Goal: Transaction & Acquisition: Purchase product/service

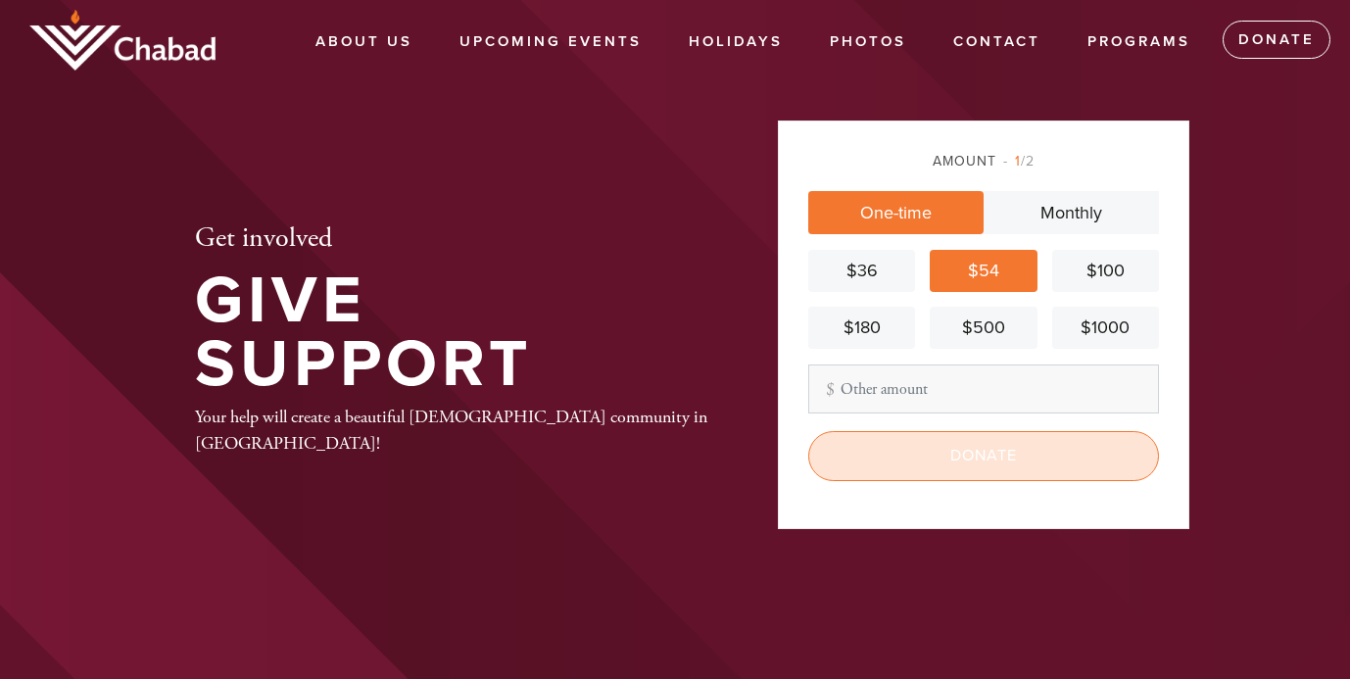
click at [1008, 474] on input "Donate" at bounding box center [983, 455] width 351 height 49
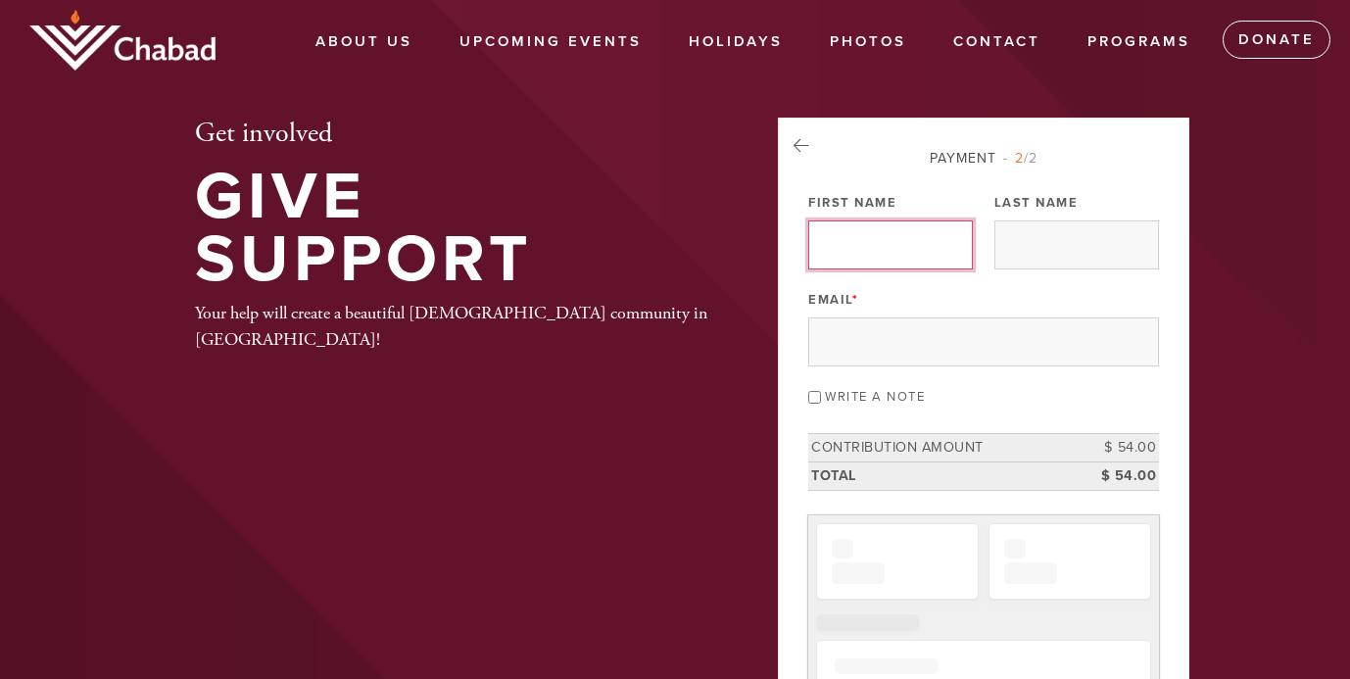
click at [903, 262] on input "First Name" at bounding box center [890, 244] width 165 height 49
type input "BONNIE"
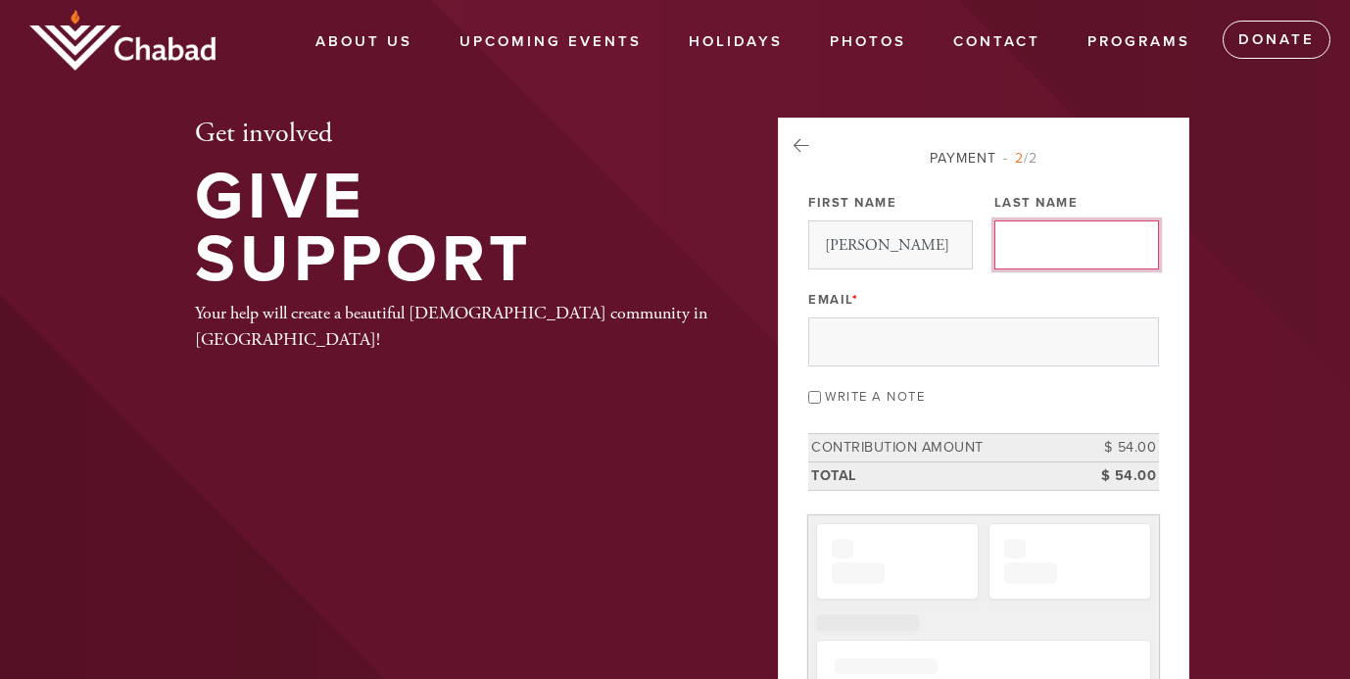
type input "Breen"
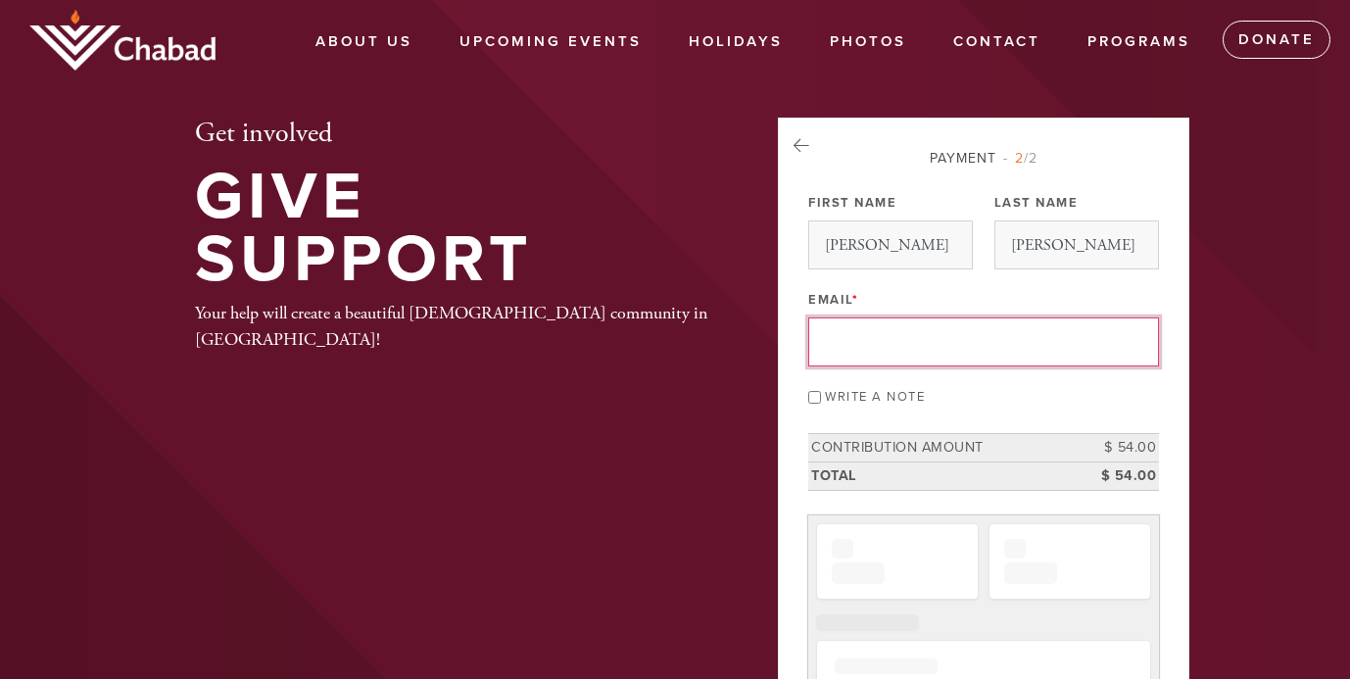
type input "bonniebreen@msn.com"
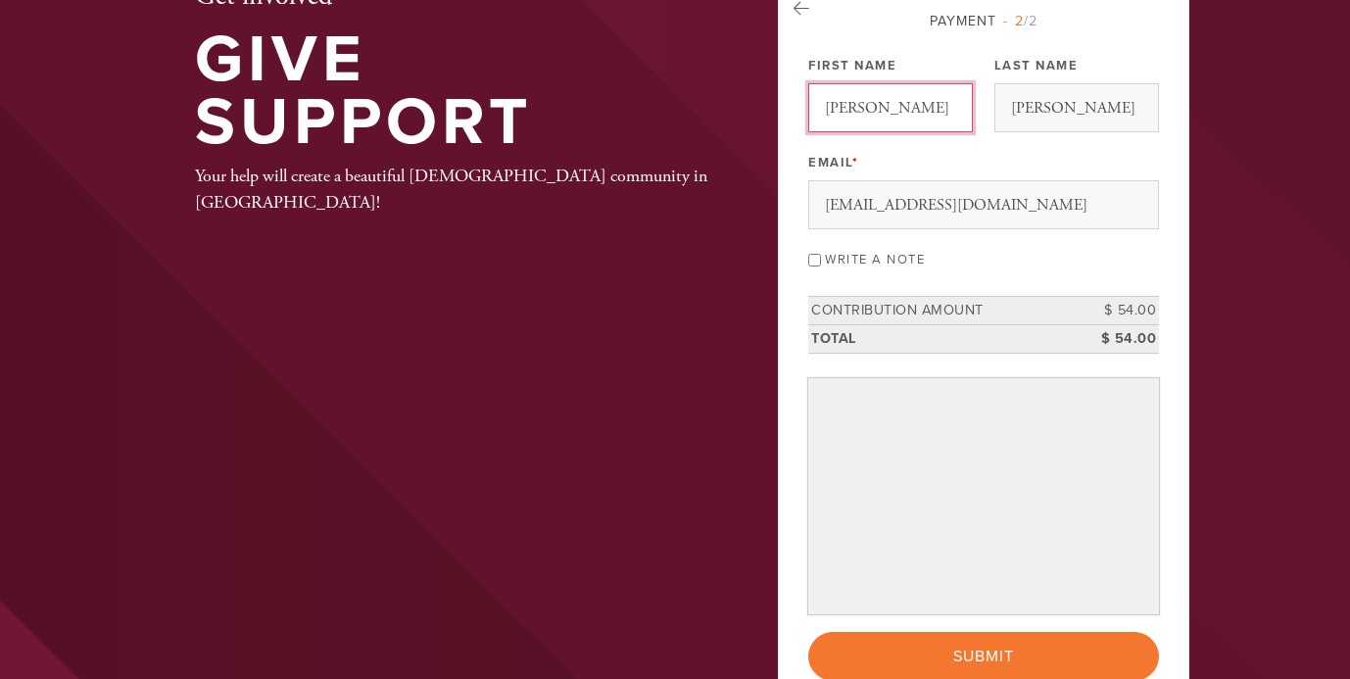
scroll to position [136, 0]
click at [813, 268] on input "Write a note" at bounding box center [814, 261] width 13 height 13
checkbox input "true"
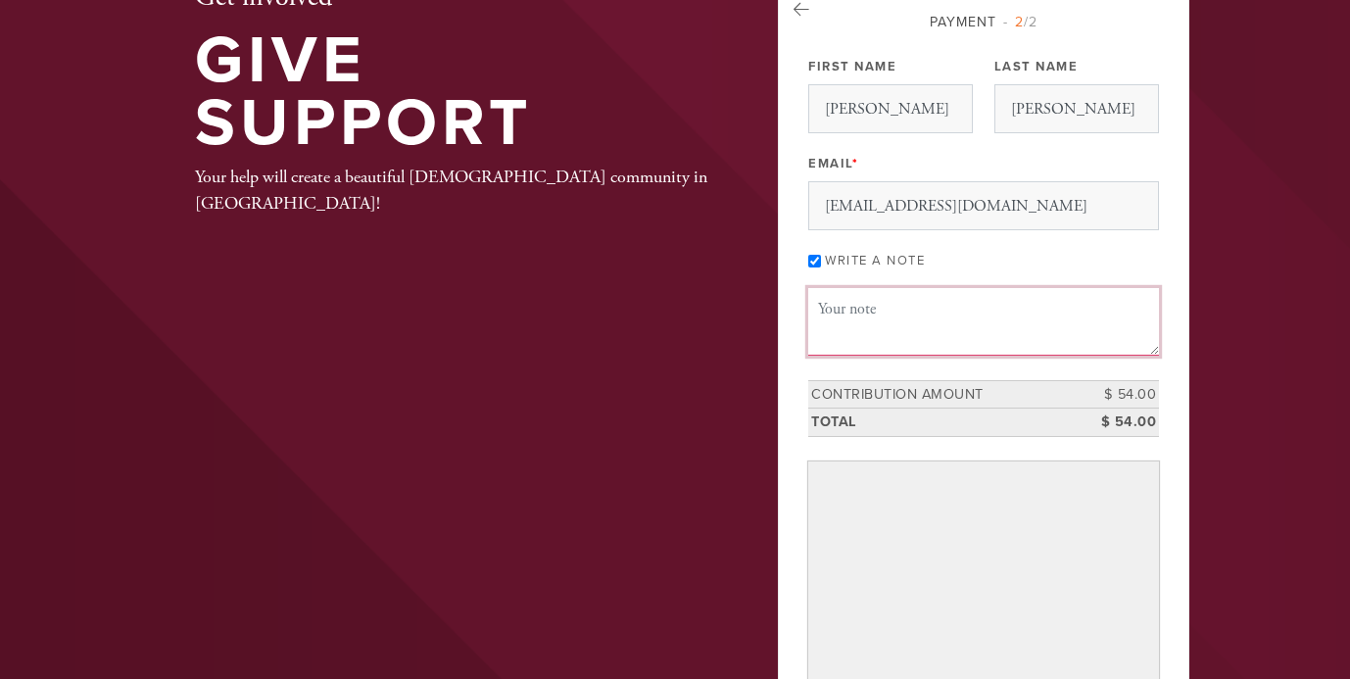
click at [843, 354] on textarea "Message or dedication" at bounding box center [983, 321] width 351 height 67
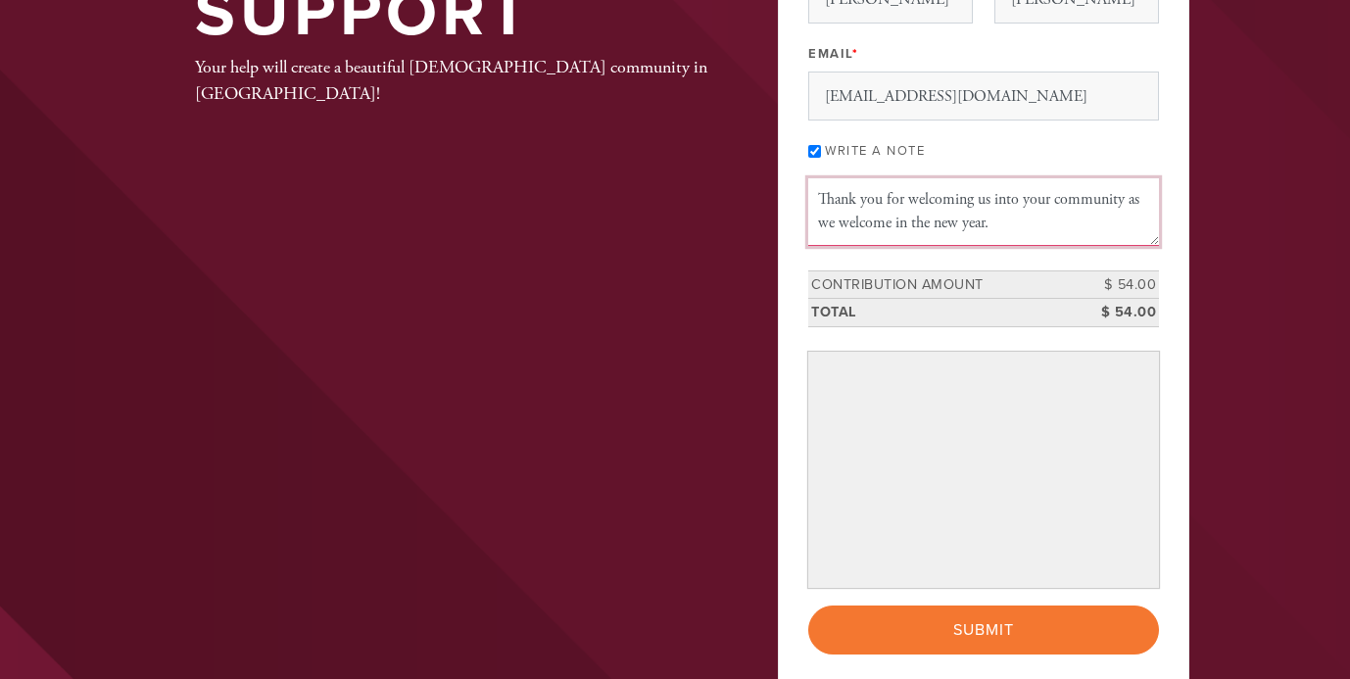
scroll to position [302, 0]
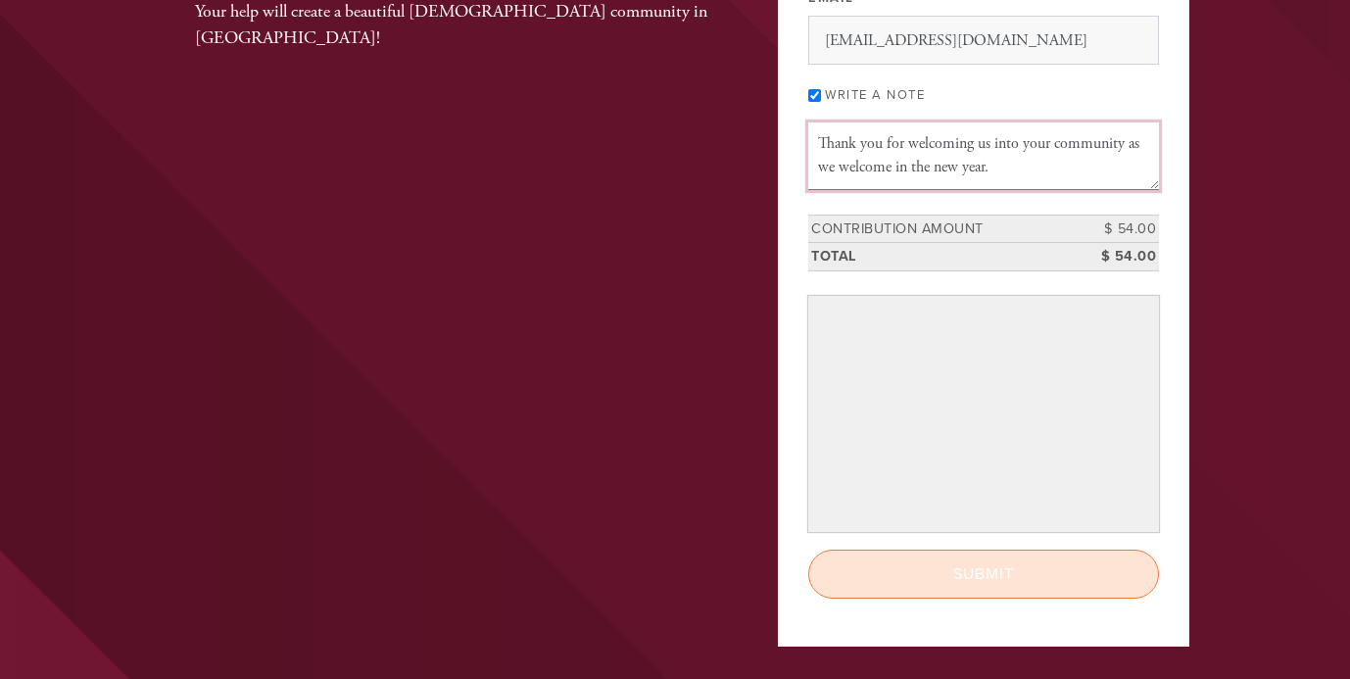
type textarea "Thank you for welcoming us into your community as we welcome in the new year."
click at [914, 599] on input "Submit" at bounding box center [983, 574] width 351 height 49
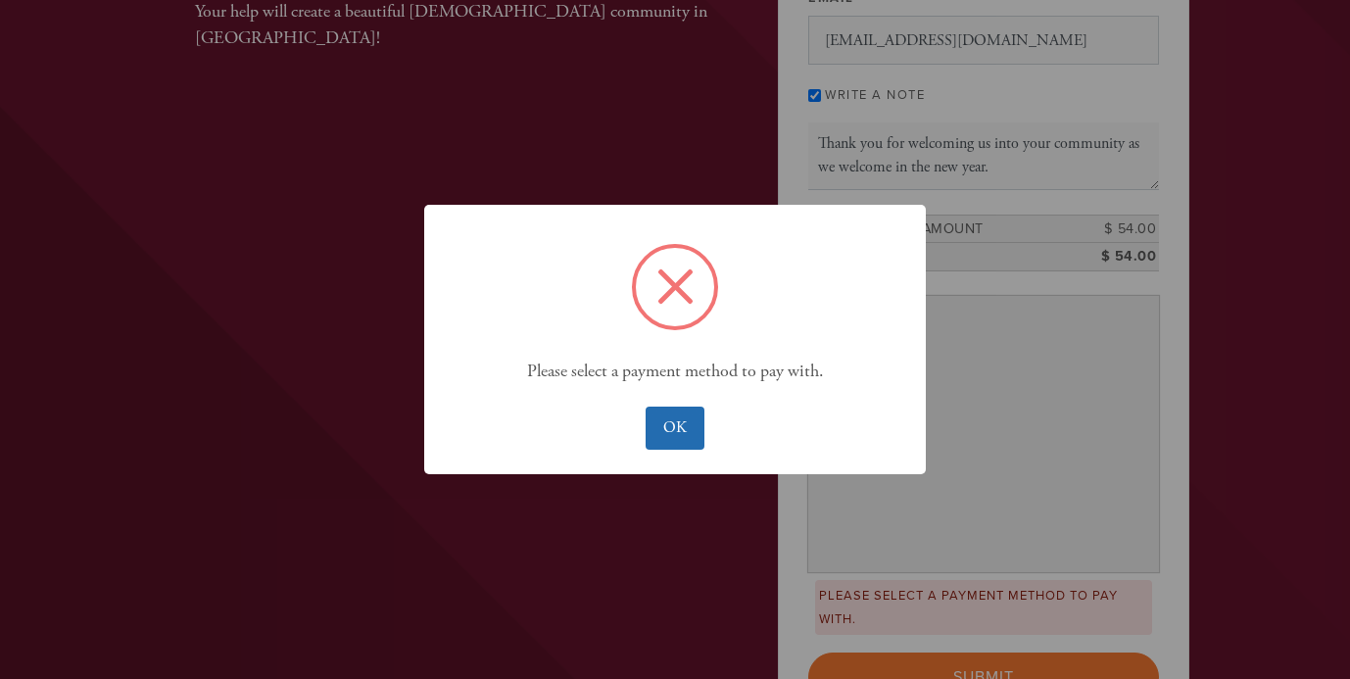
click at [678, 449] on button "OK" at bounding box center [675, 428] width 58 height 43
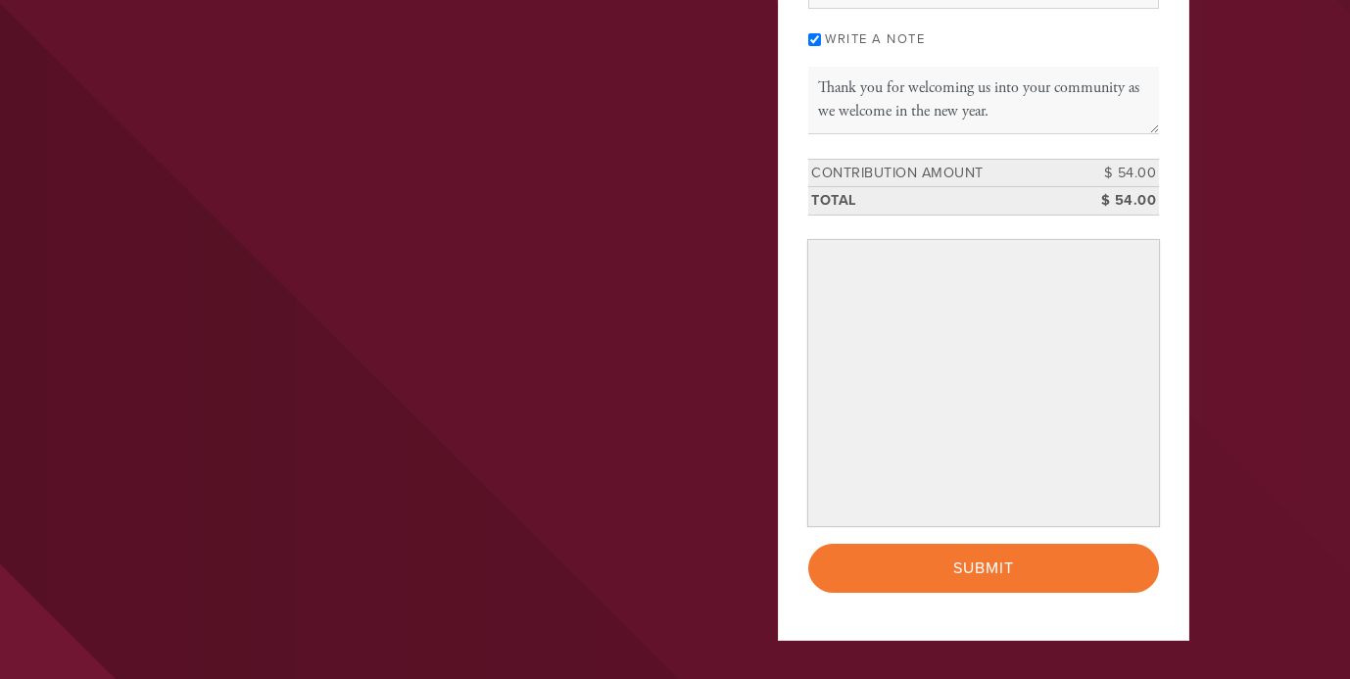
scroll to position [357, 0]
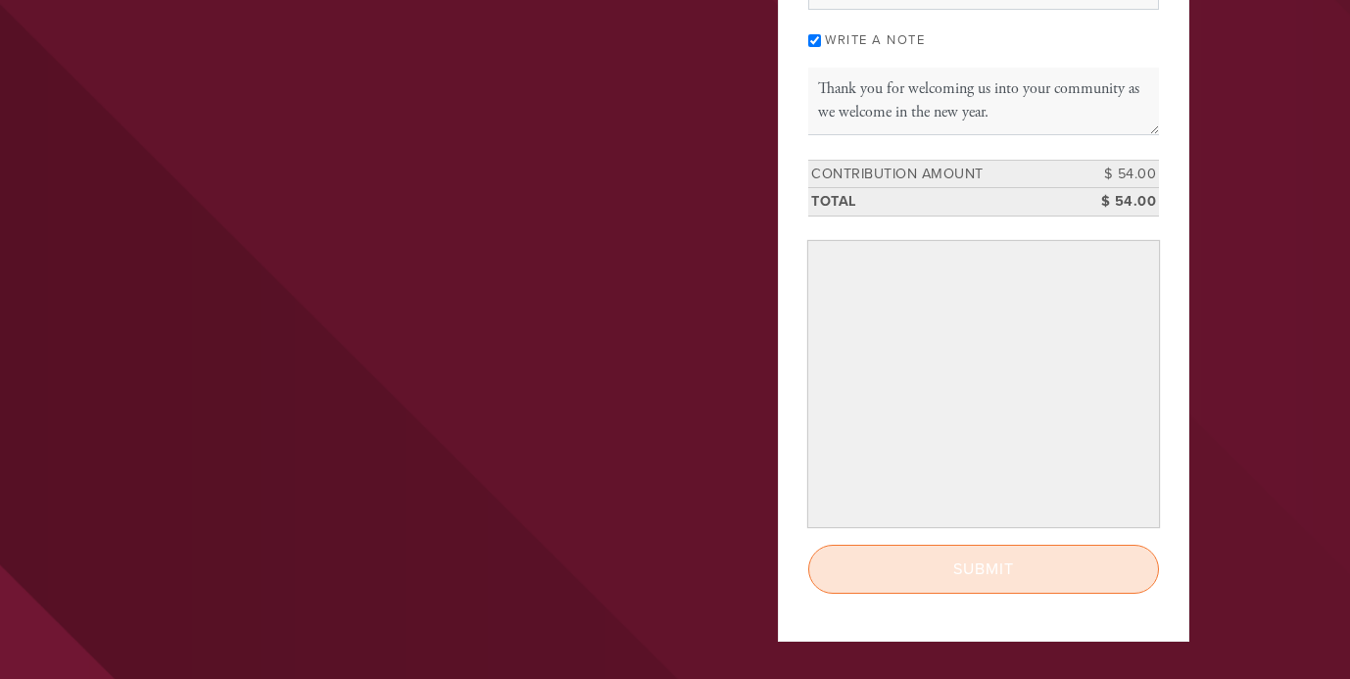
click at [956, 594] on input "Submit" at bounding box center [983, 569] width 351 height 49
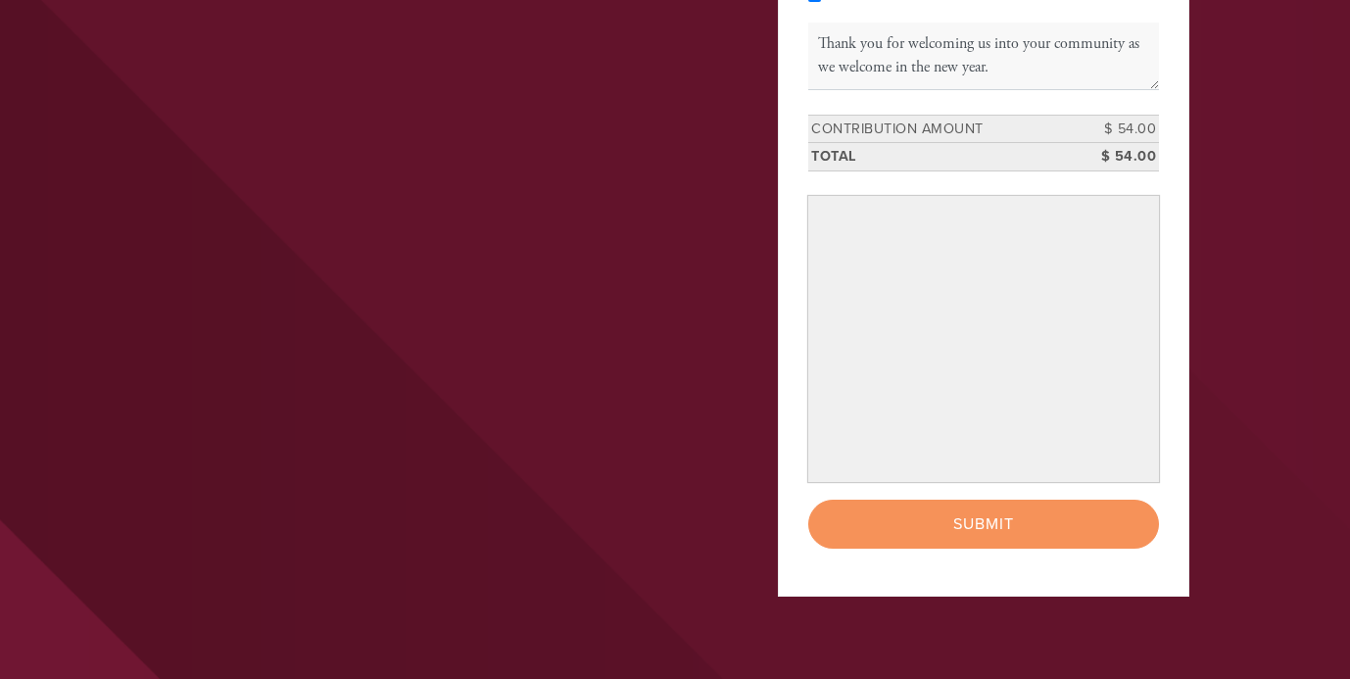
scroll to position [403, 0]
click at [961, 548] on div "< Previous Page Submit" at bounding box center [983, 523] width 351 height 49
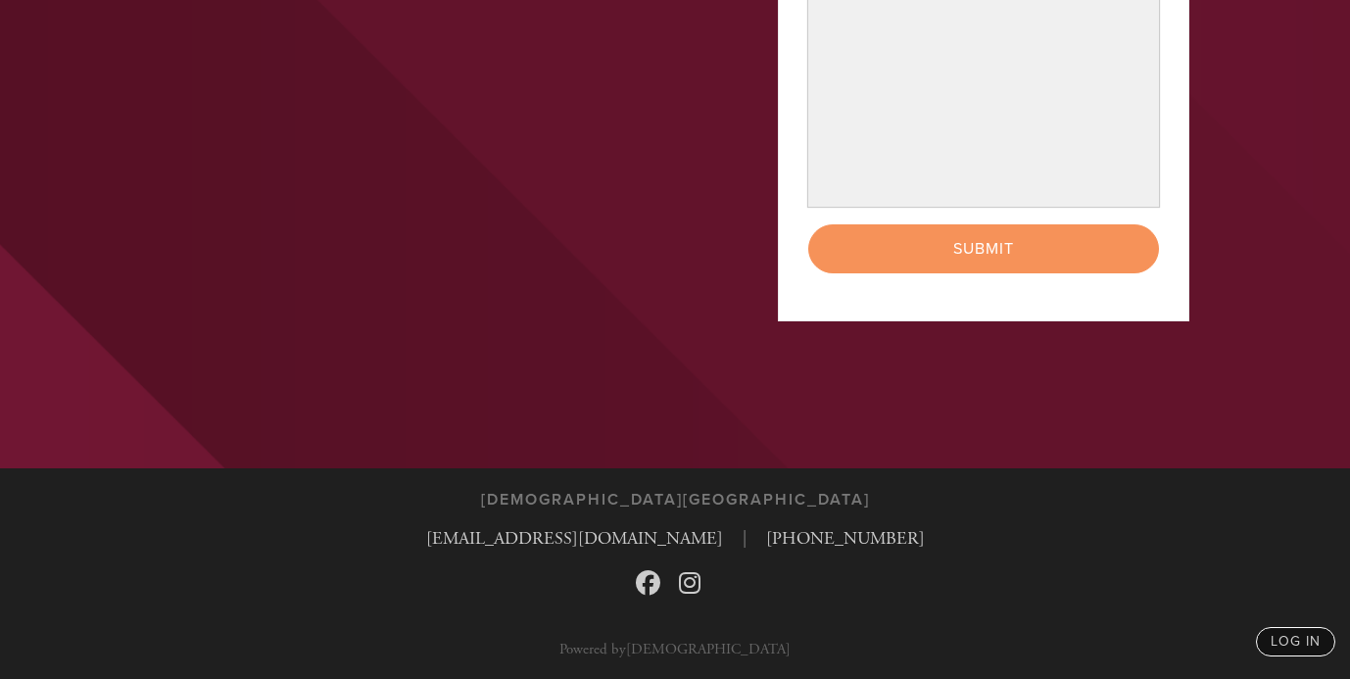
scroll to position [704, 0]
click at [1012, 273] on div "< Previous Page Submit" at bounding box center [983, 248] width 351 height 49
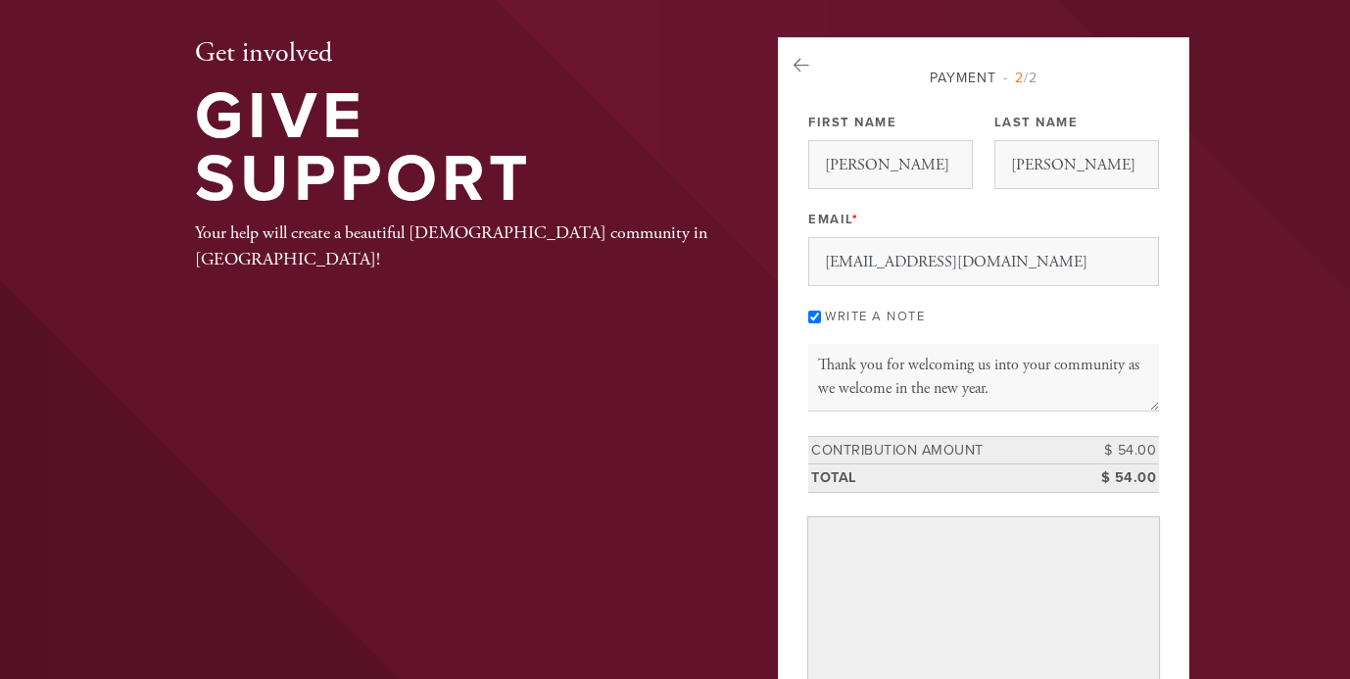
scroll to position [85, 0]
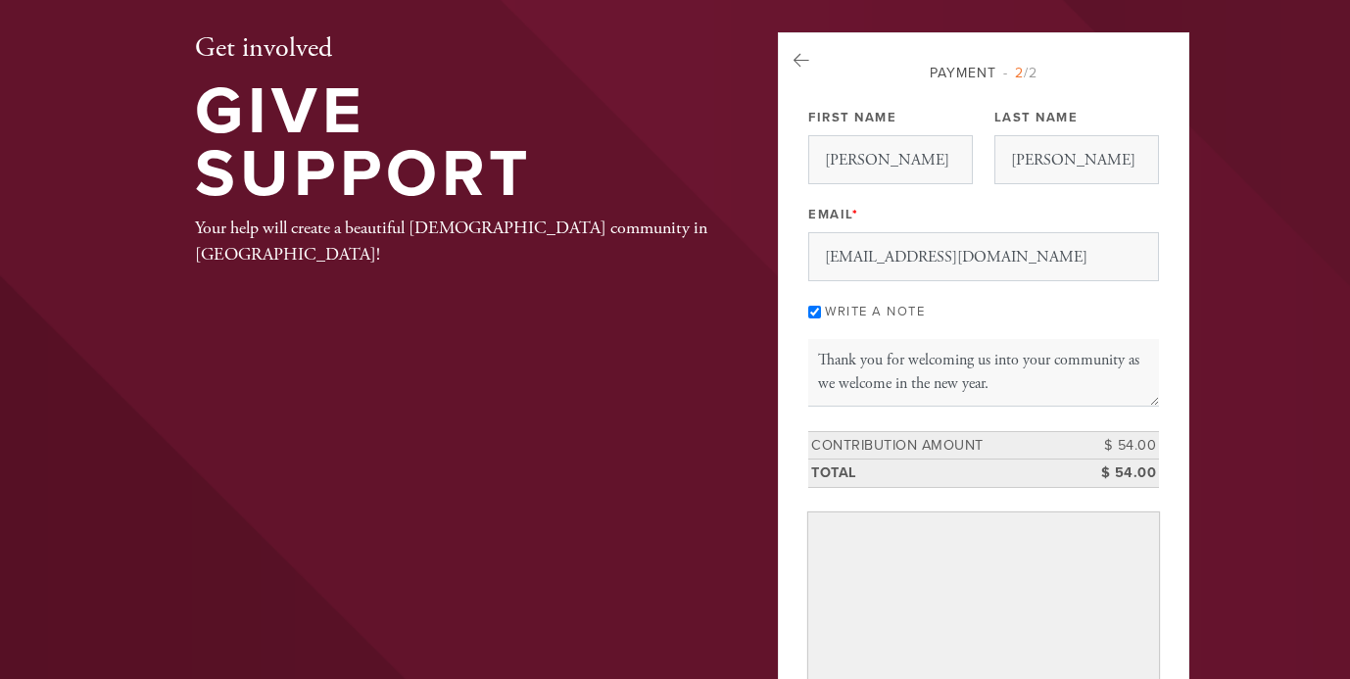
click at [1250, 296] on header "About Us Upcoming Events Holidays High Holidays 2025 Photos Contact Programs He…" at bounding box center [675, 488] width 1350 height 1146
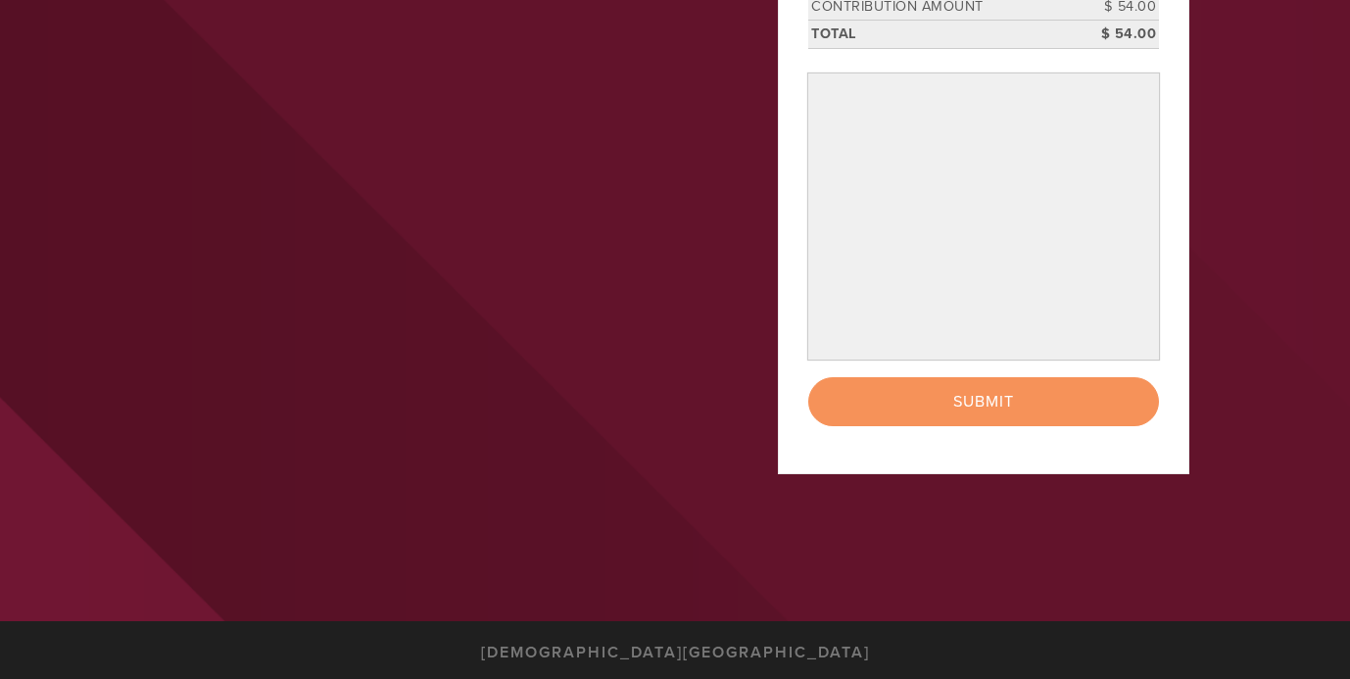
scroll to position [531, 0]
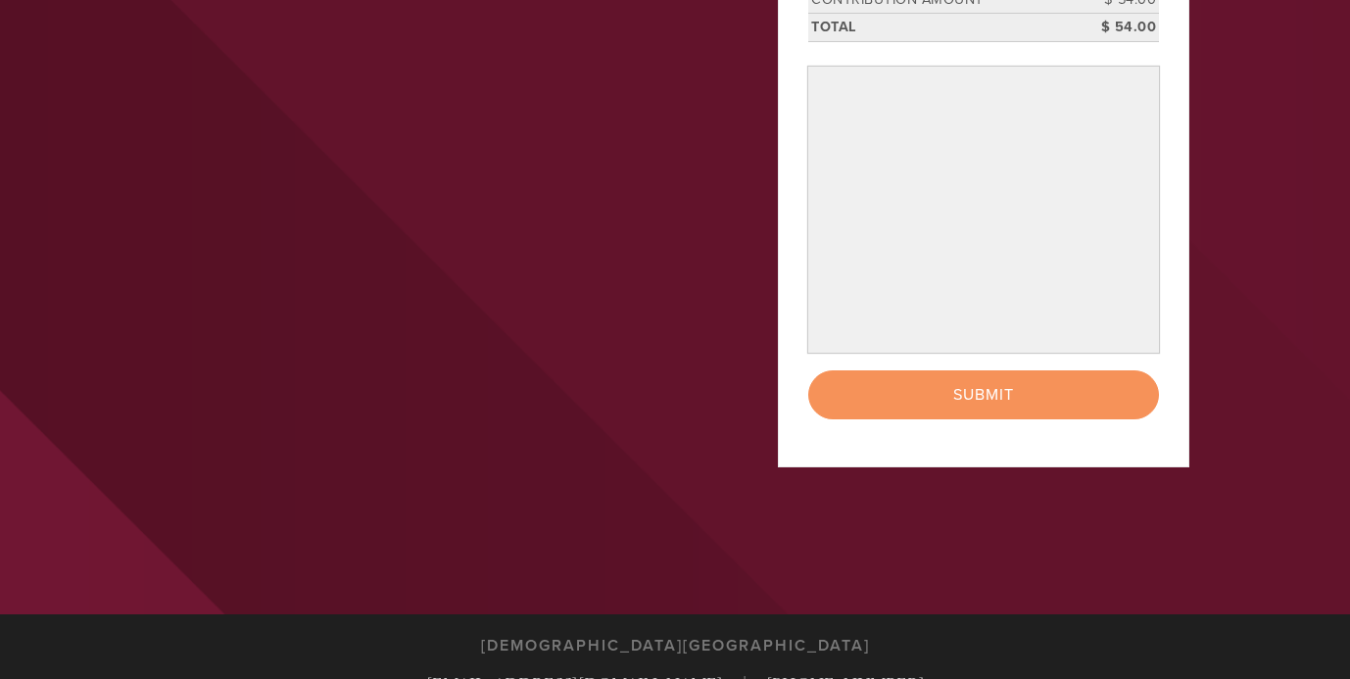
click at [1015, 419] on div "< Previous Page Submit" at bounding box center [983, 394] width 351 height 49
click at [985, 419] on div "< Previous Page Submit" at bounding box center [983, 394] width 351 height 49
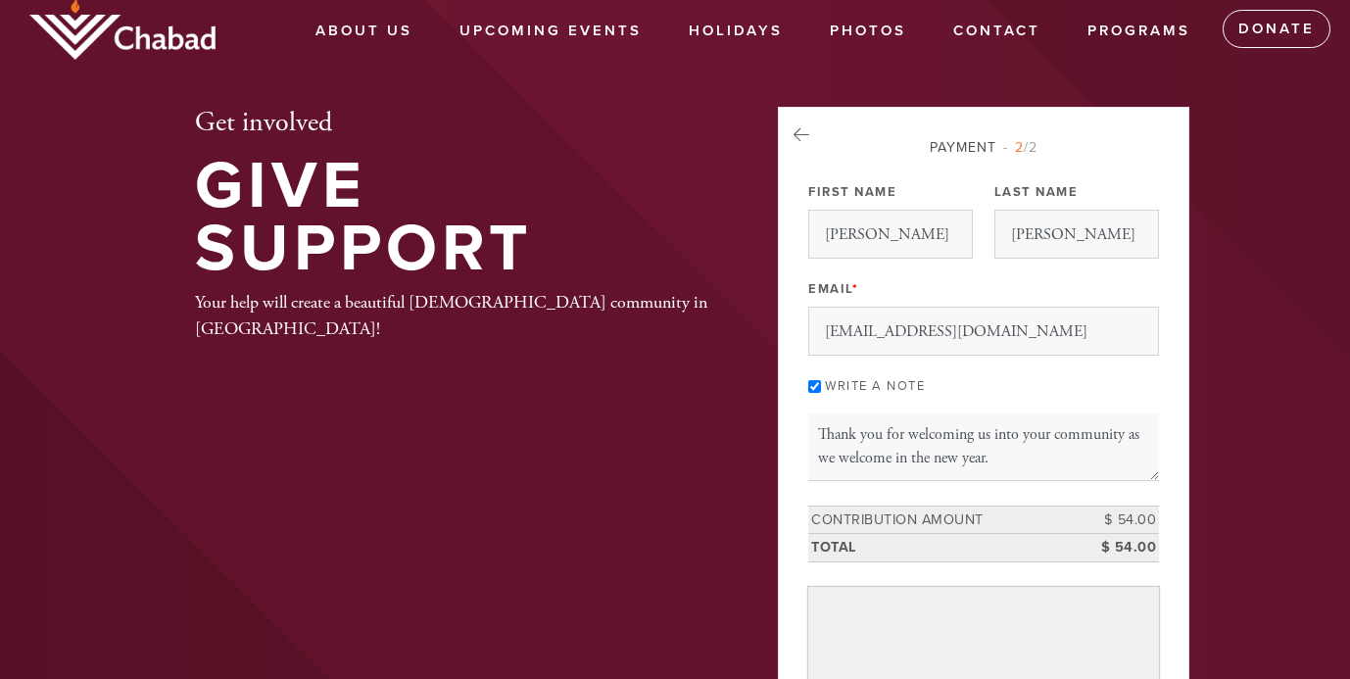
scroll to position [0, 0]
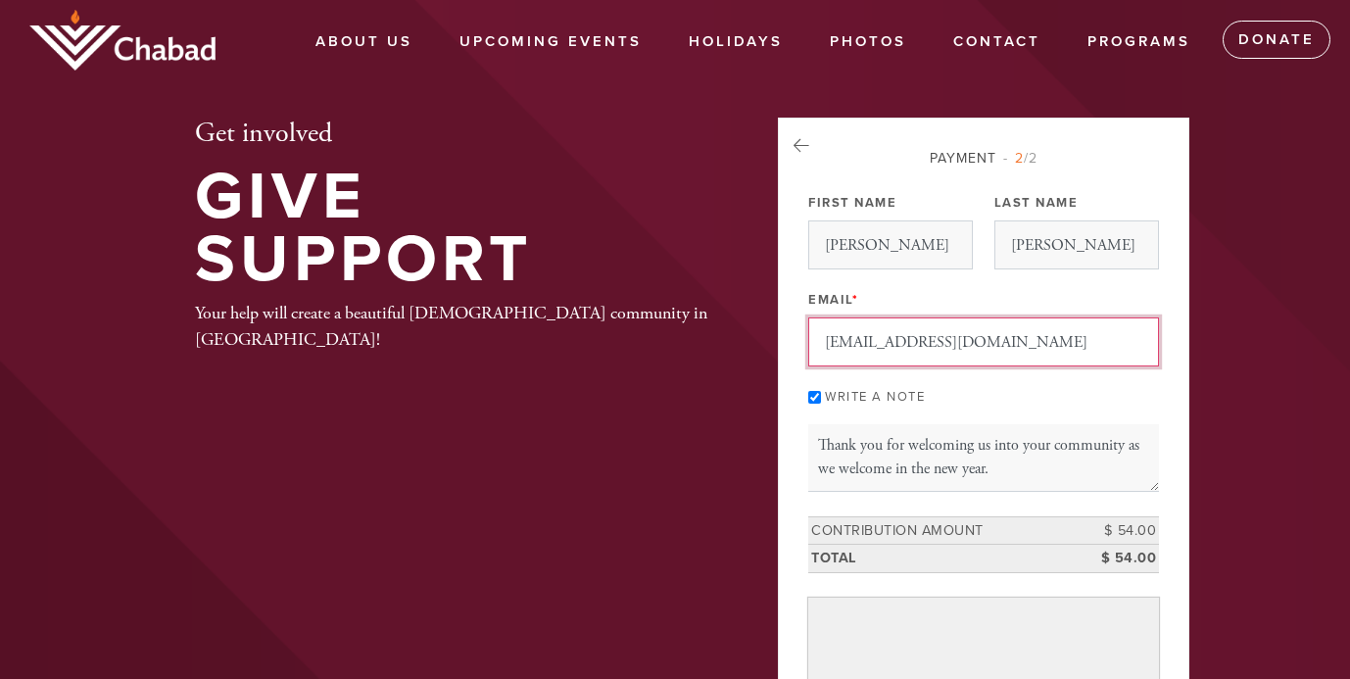
click at [1045, 356] on input "[EMAIL_ADDRESS][DOMAIN_NAME]" at bounding box center [983, 342] width 351 height 49
click at [1053, 353] on input "[EMAIL_ADDRESS][DOMAIN_NAME]" at bounding box center [983, 342] width 351 height 49
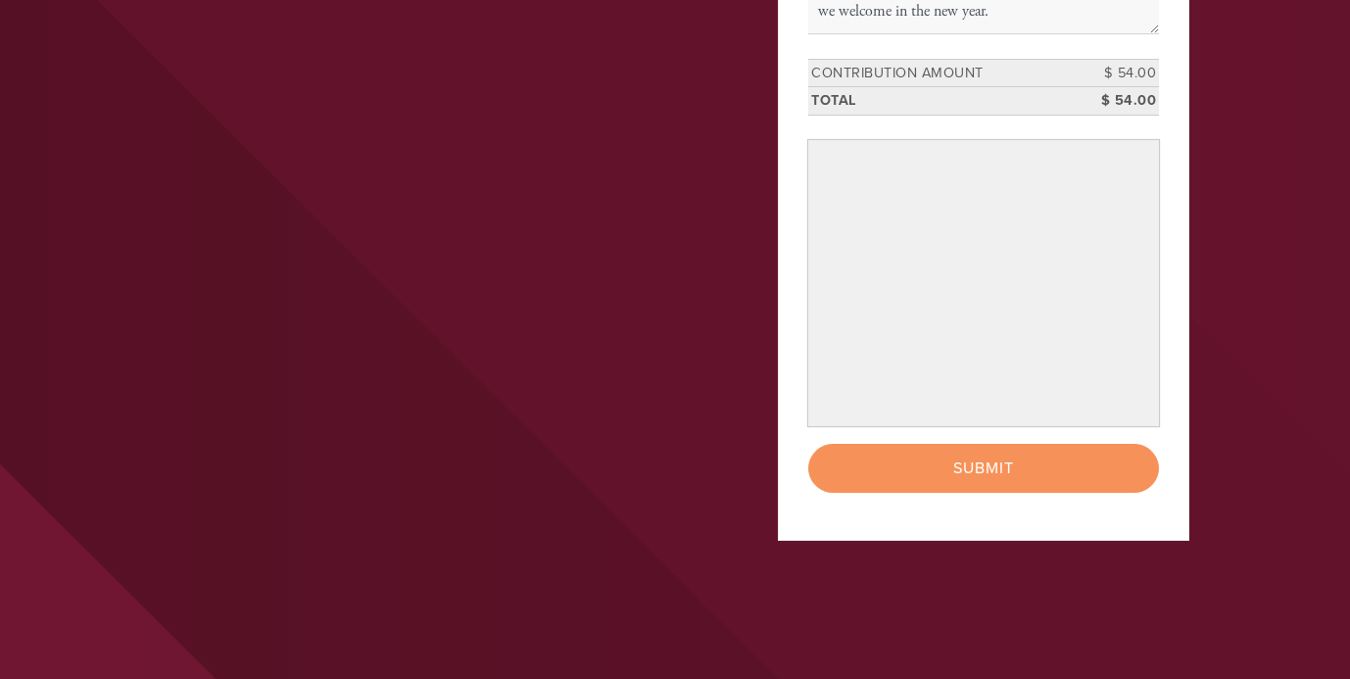
scroll to position [565, 0]
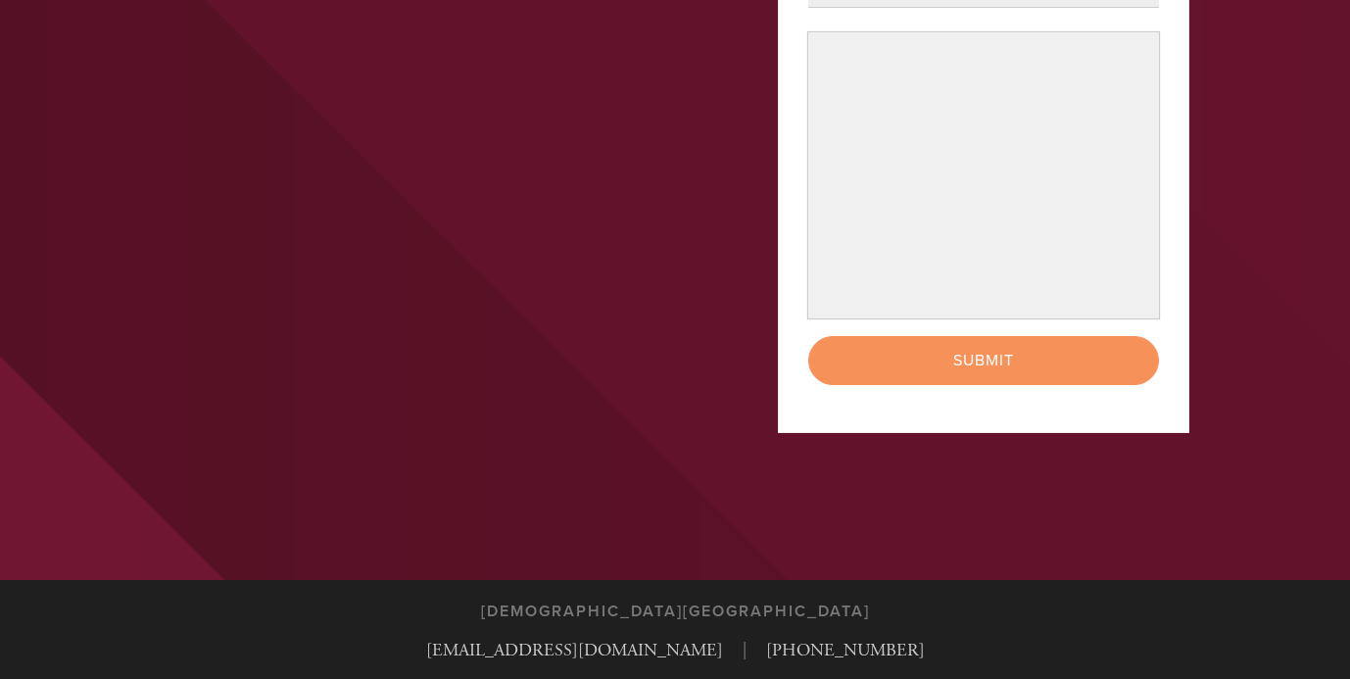
click at [980, 385] on div "< Previous Page Submit" at bounding box center [983, 360] width 351 height 49
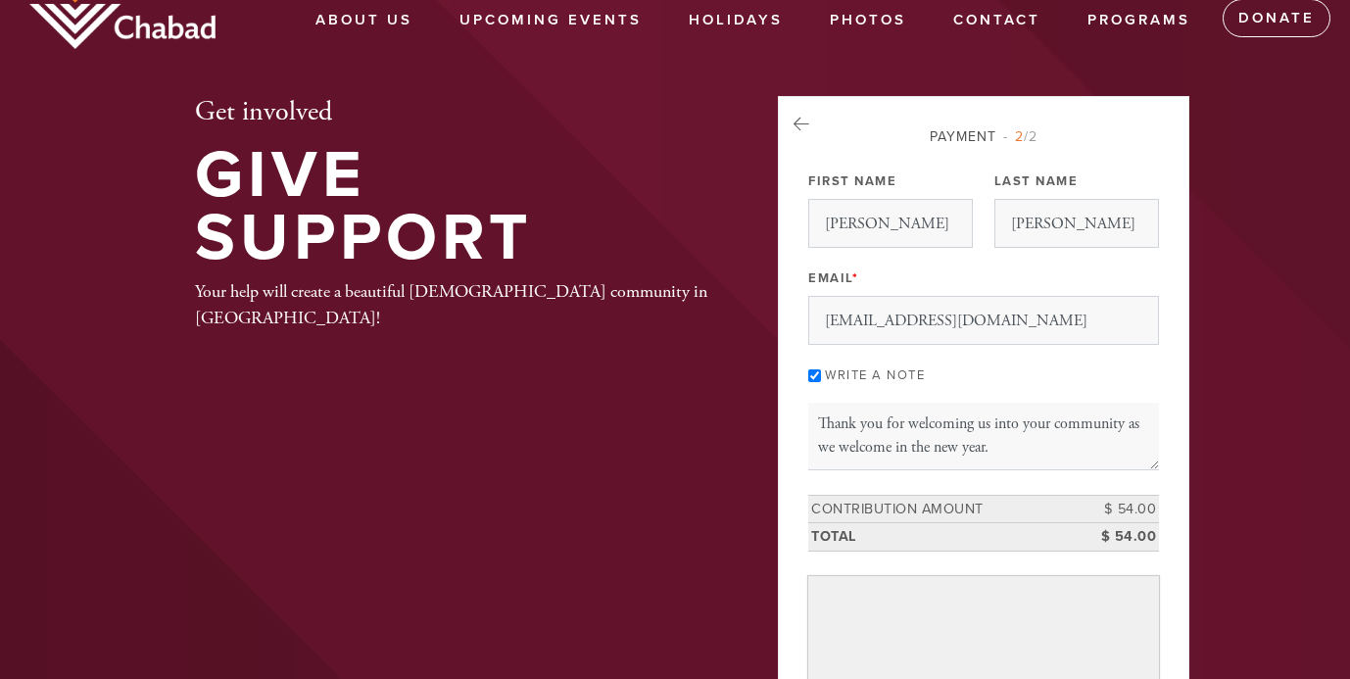
scroll to position [0, 0]
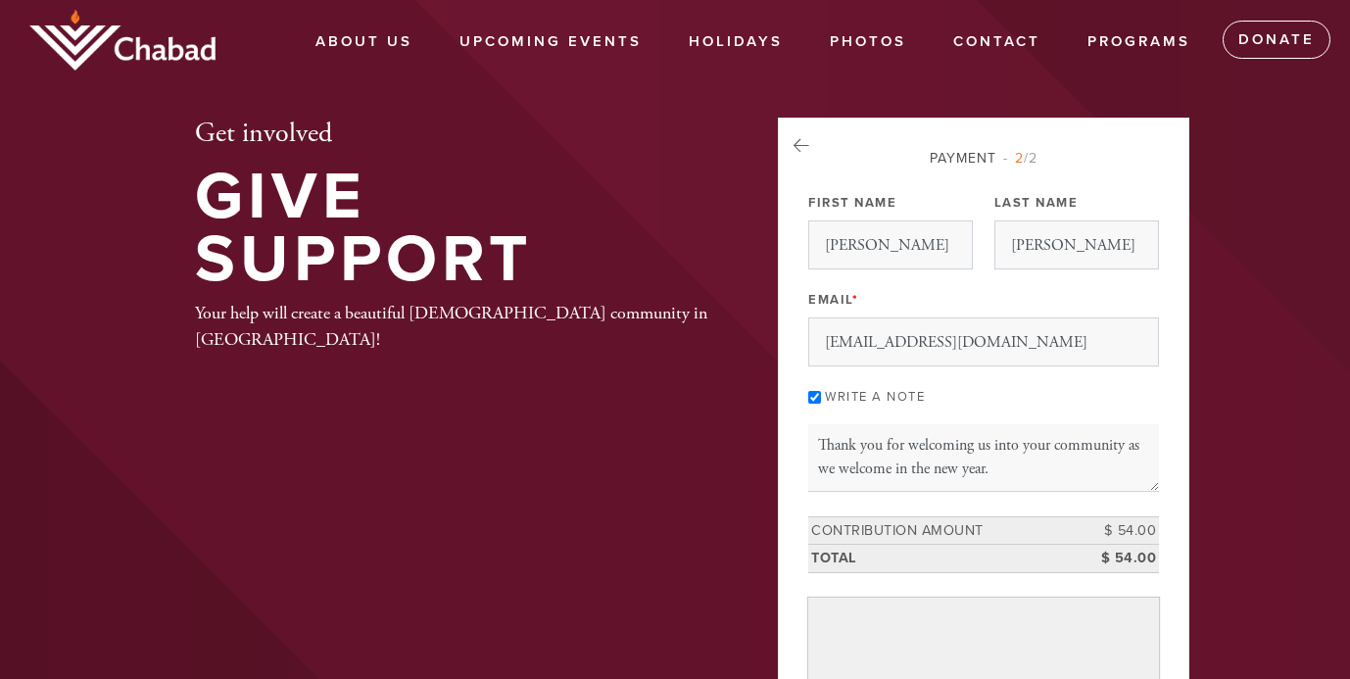
click at [449, 315] on div "Your help will create a beautiful [DEMOGRAPHIC_DATA] community in [GEOGRAPHIC_D…" at bounding box center [454, 326] width 519 height 53
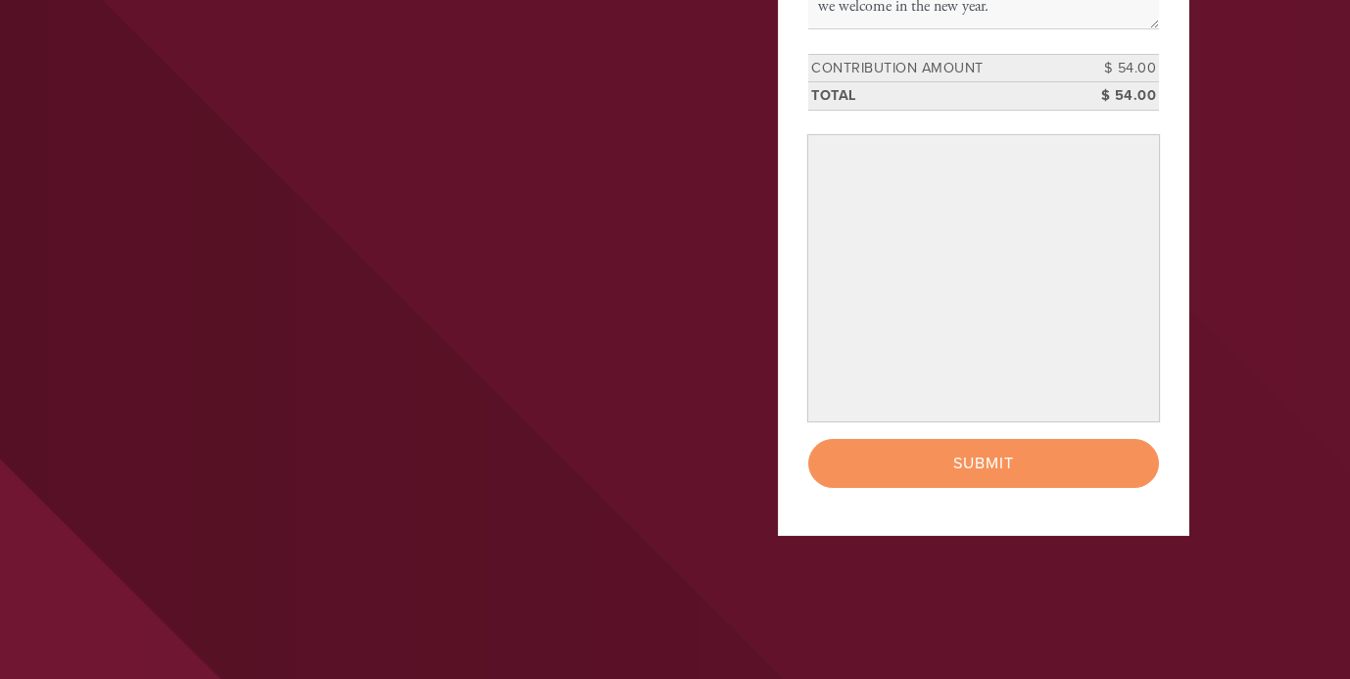
scroll to position [466, 0]
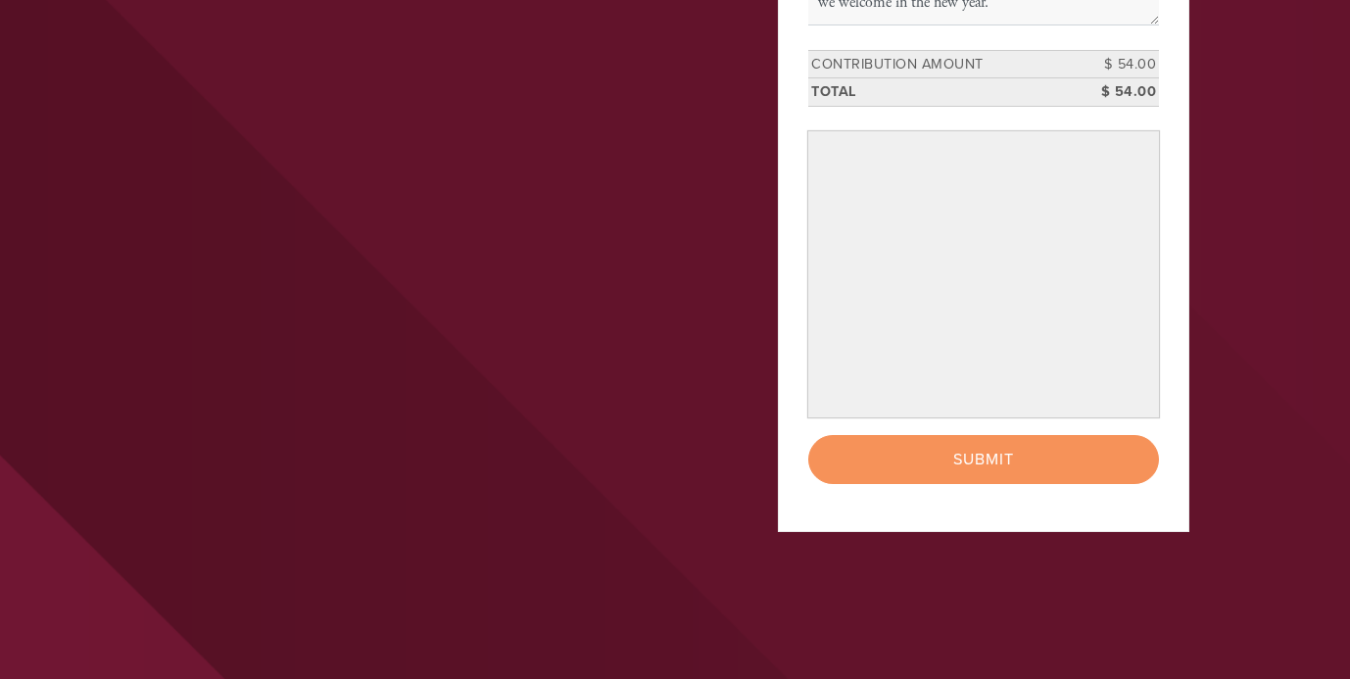
click at [989, 484] on div "< Previous Page Submit" at bounding box center [983, 459] width 351 height 49
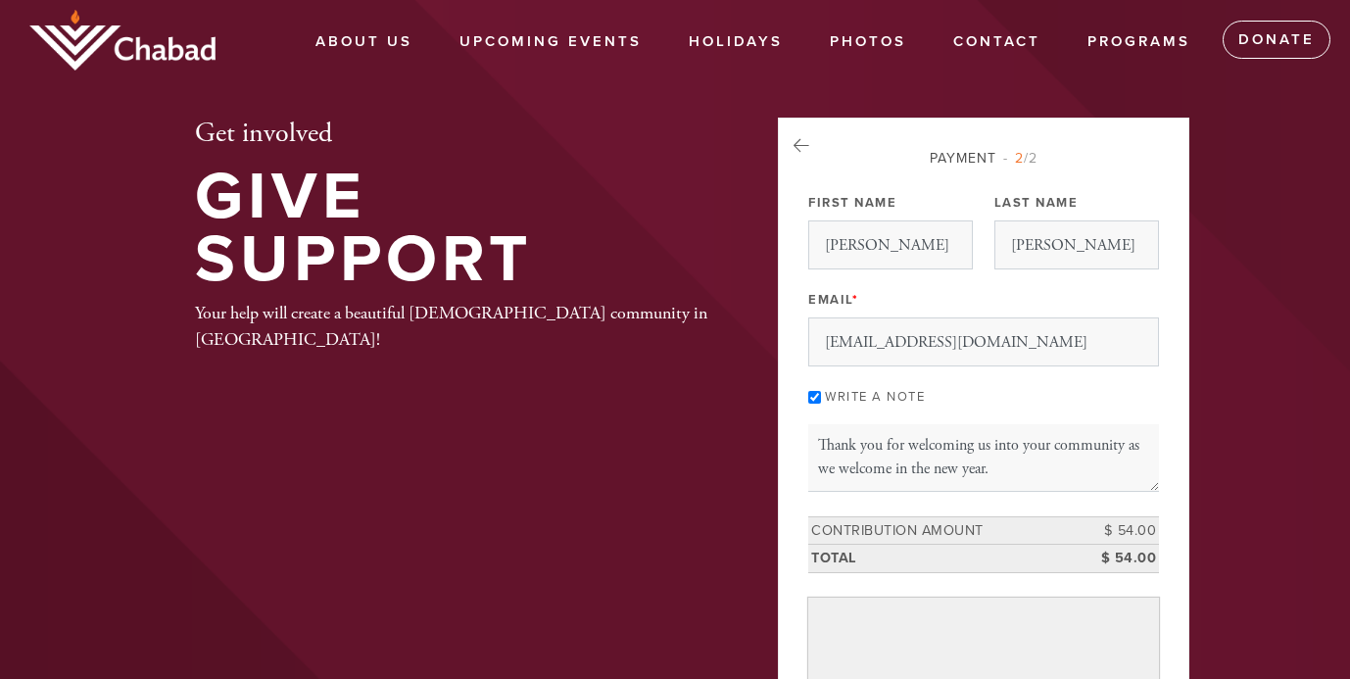
scroll to position [0, 0]
click at [1265, 33] on link "Donate" at bounding box center [1277, 40] width 108 height 39
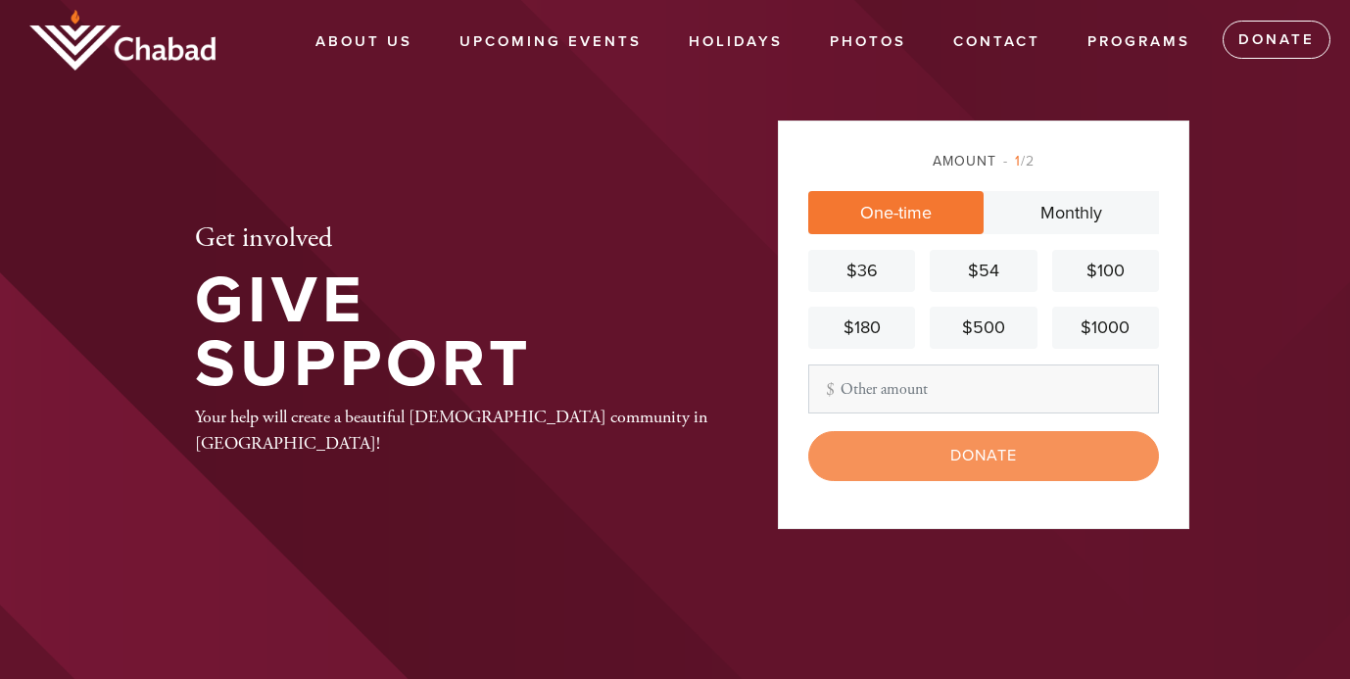
click at [979, 262] on div "$54" at bounding box center [983, 271] width 91 height 26
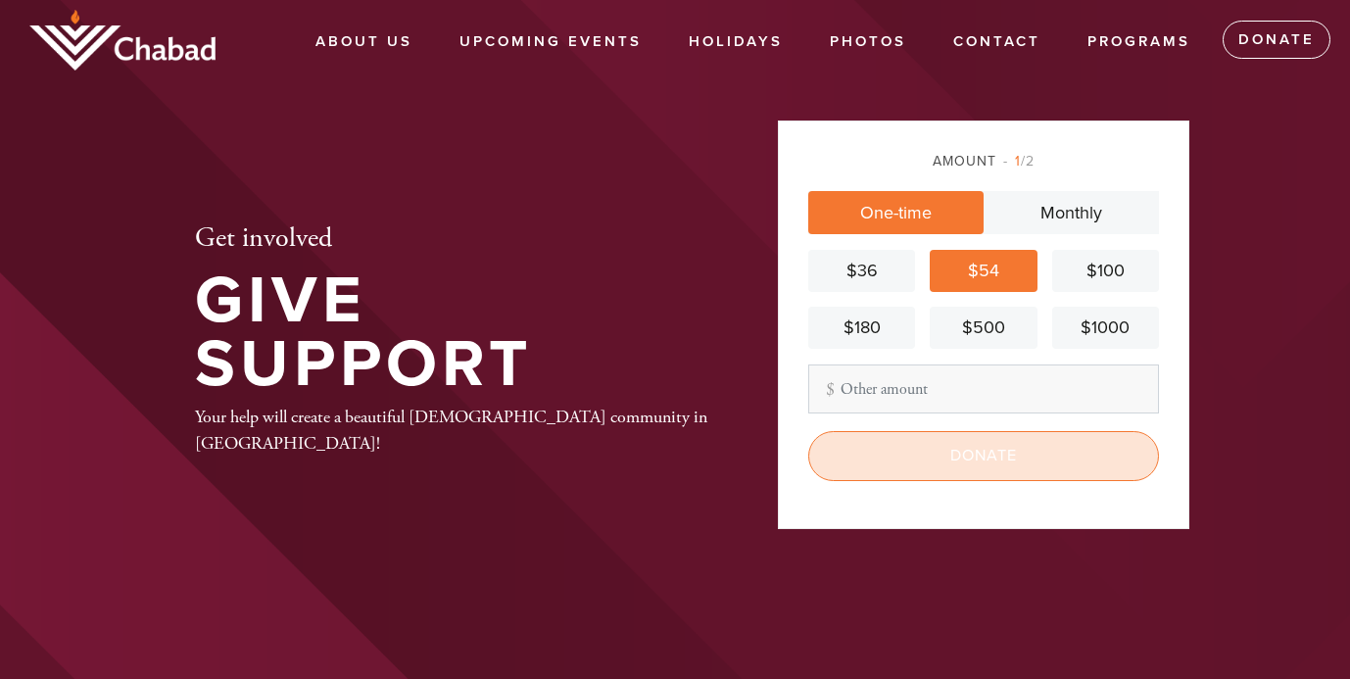
click at [978, 474] on input "Donate" at bounding box center [983, 455] width 351 height 49
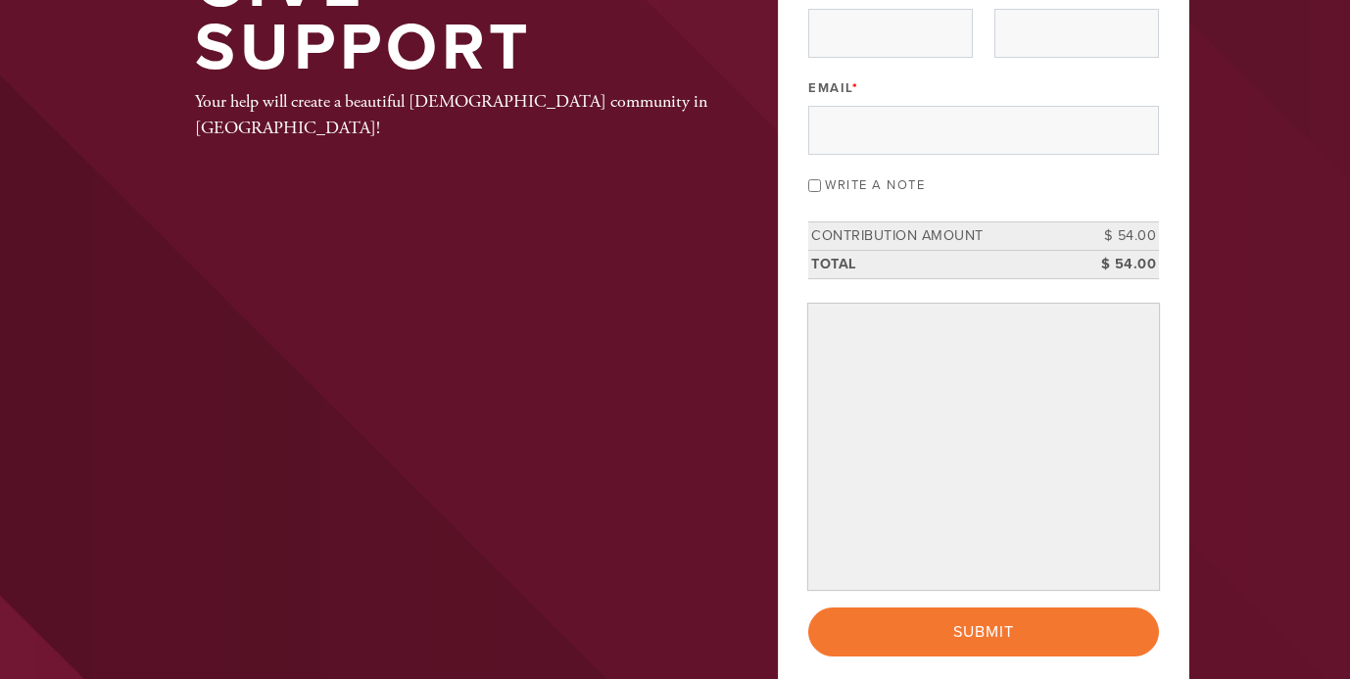
scroll to position [213, 0]
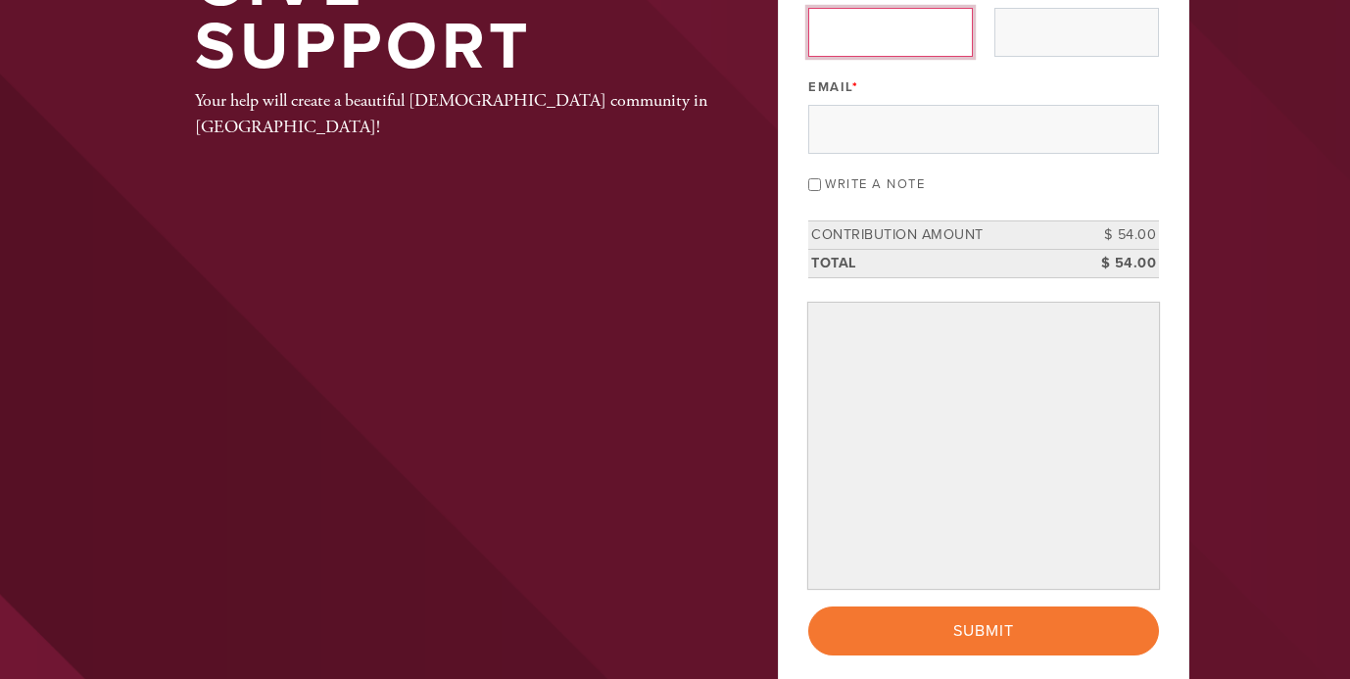
click at [914, 56] on input "First Name" at bounding box center [890, 32] width 165 height 49
type input "[PERSON_NAME]"
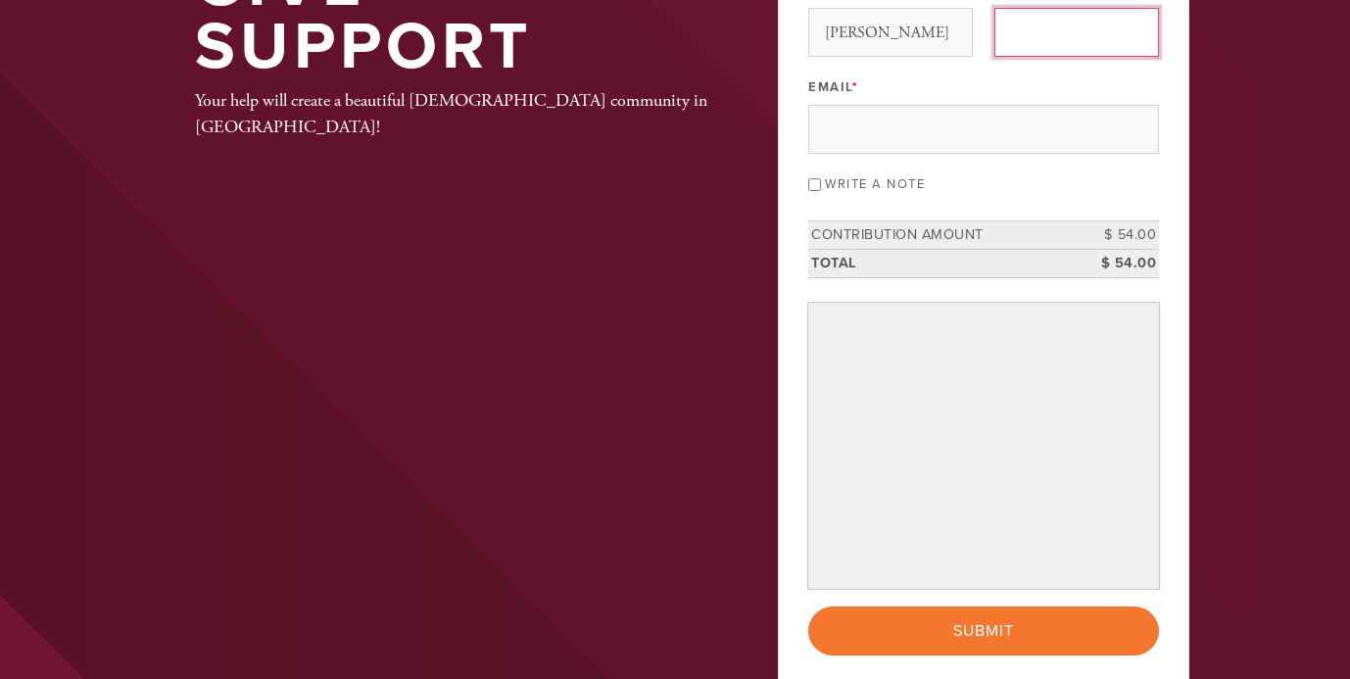
type input "[PERSON_NAME]"
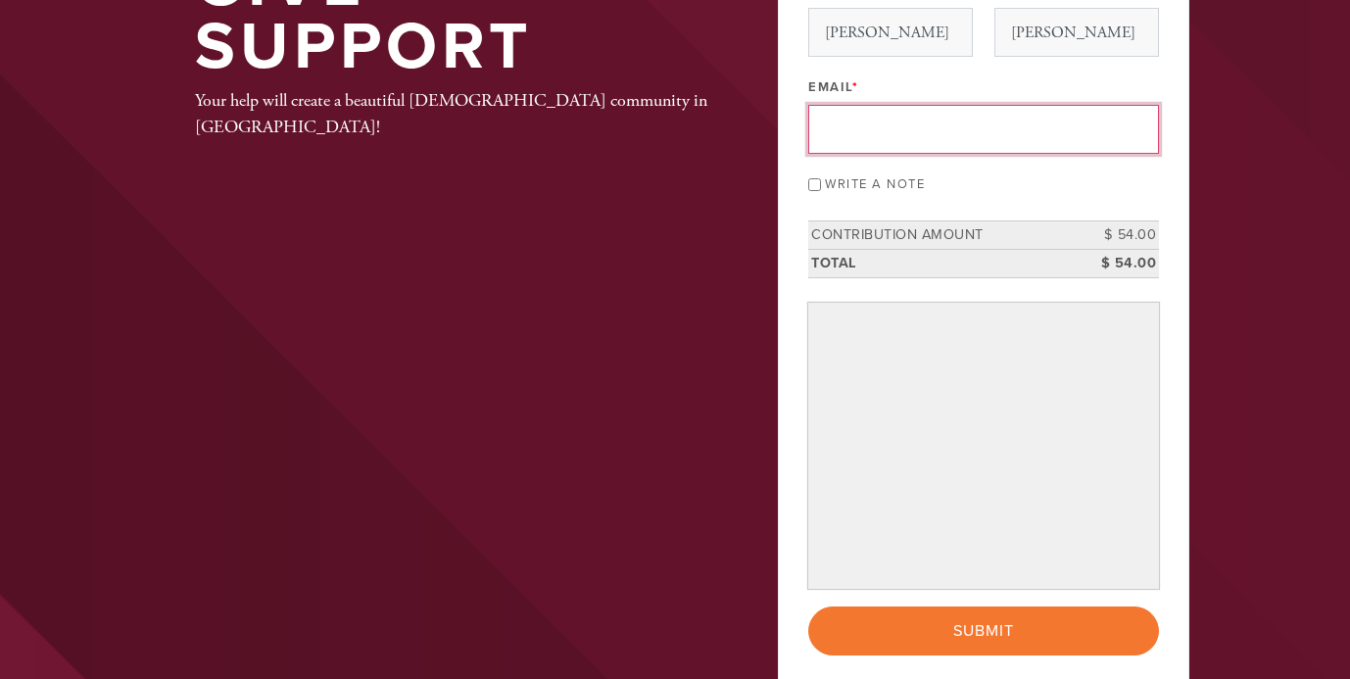
type input "[EMAIL_ADDRESS][DOMAIN_NAME]"
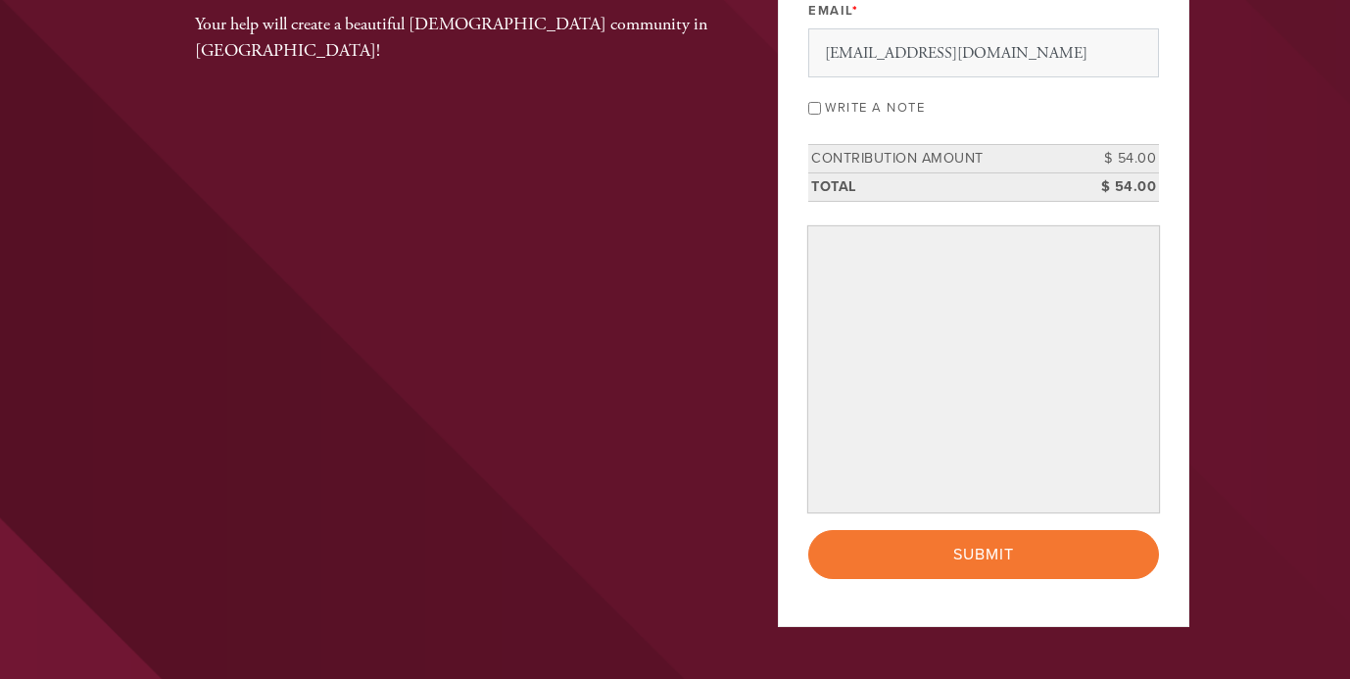
scroll to position [290, 0]
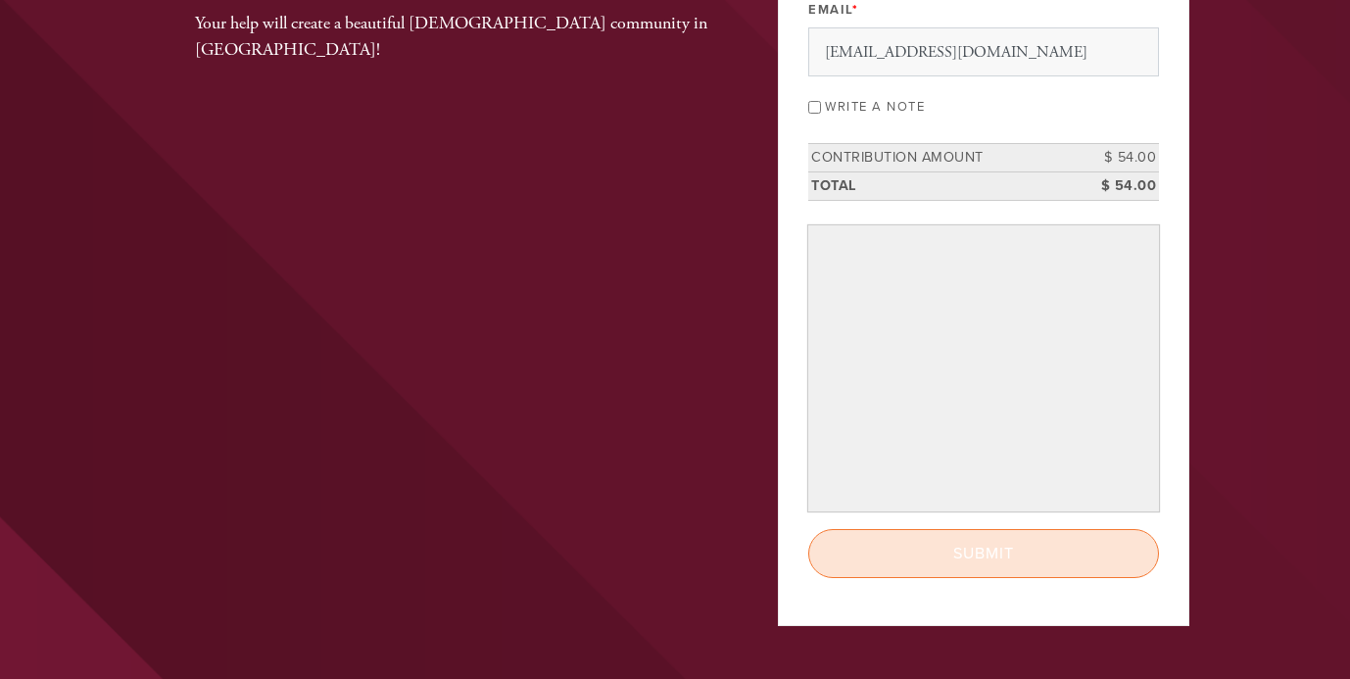
click at [919, 578] on input "Submit" at bounding box center [983, 553] width 351 height 49
